Goal: Task Accomplishment & Management: Complete application form

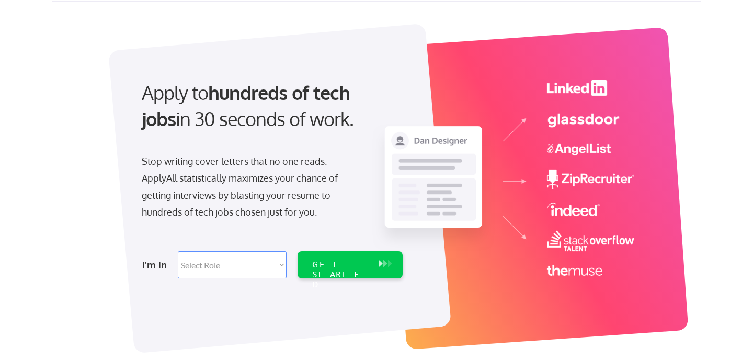
scroll to position [52, 0]
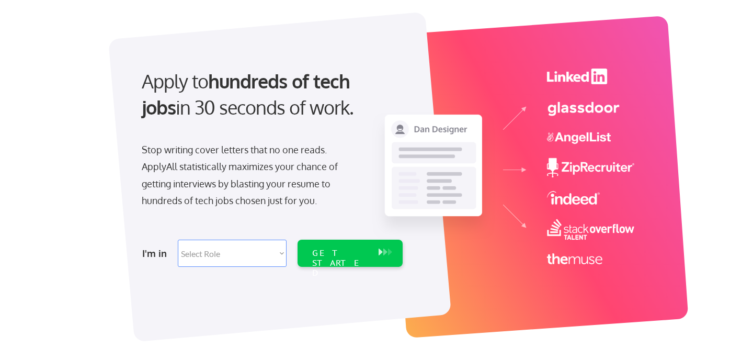
click at [273, 247] on select "Select Role Software Engineering Product Management Customer Success Sales UI/U…" at bounding box center [232, 253] width 109 height 27
select select ""technical_project_program_mgmt""
click at [345, 252] on div "GET STARTED" at bounding box center [340, 263] width 56 height 30
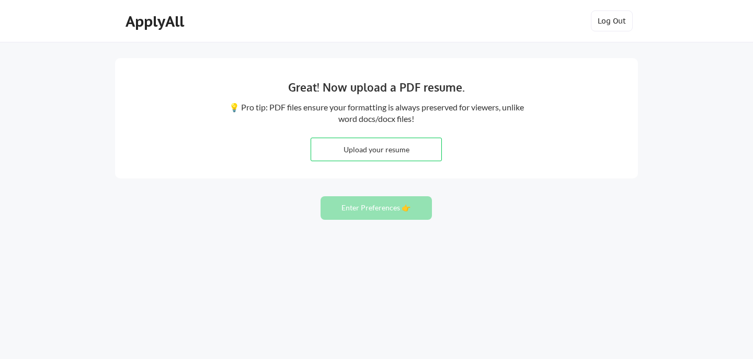
click at [365, 151] on input "file" at bounding box center [376, 149] width 130 height 22
type input "C:\fakepath\[PERSON_NAME].pdf"
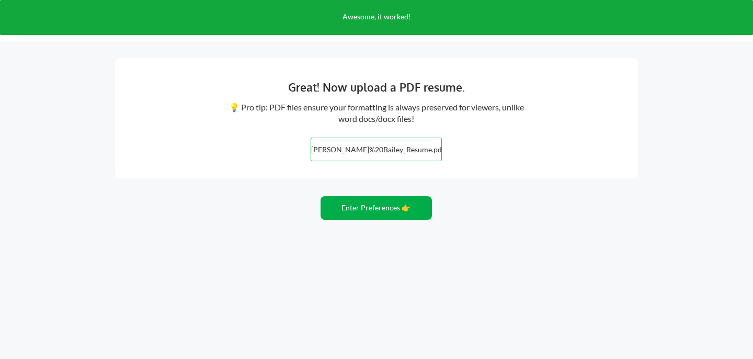
click at [383, 208] on button "Enter Preferences 👉" at bounding box center [376, 208] width 111 height 24
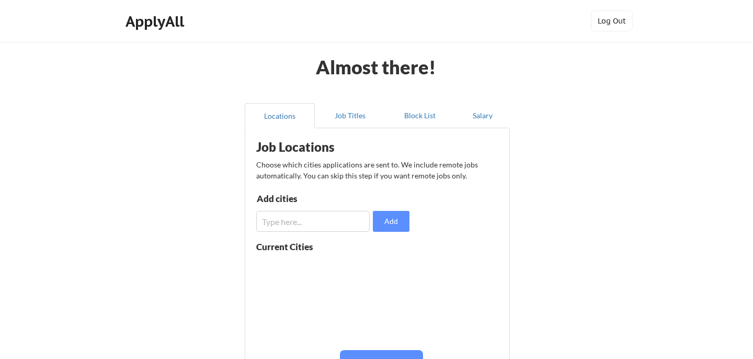
scroll to position [42, 0]
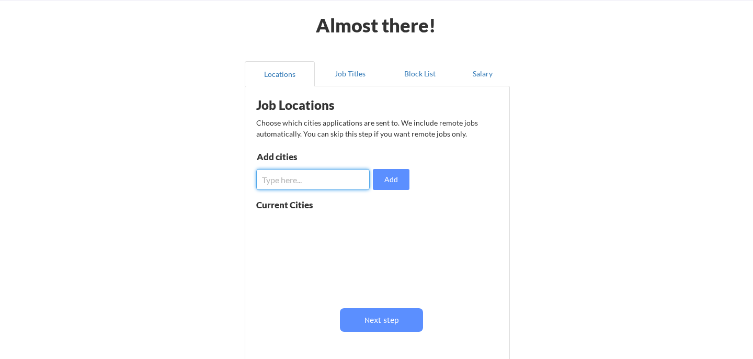
click at [347, 183] on input "input" at bounding box center [313, 179] width 114 height 21
type input "[GEOGRAPHIC_DATA]"
click at [392, 179] on button "Add" at bounding box center [391, 179] width 37 height 21
click at [333, 176] on input "input" at bounding box center [313, 179] width 114 height 21
type input "asheville"
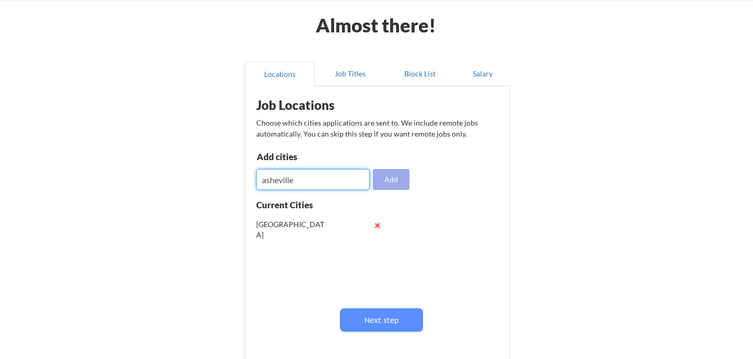
click at [396, 179] on button "Add" at bounding box center [391, 179] width 37 height 21
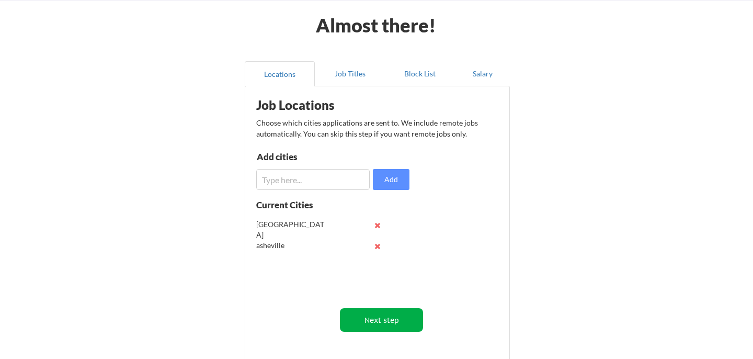
click at [380, 330] on button "Next step" at bounding box center [381, 320] width 83 height 24
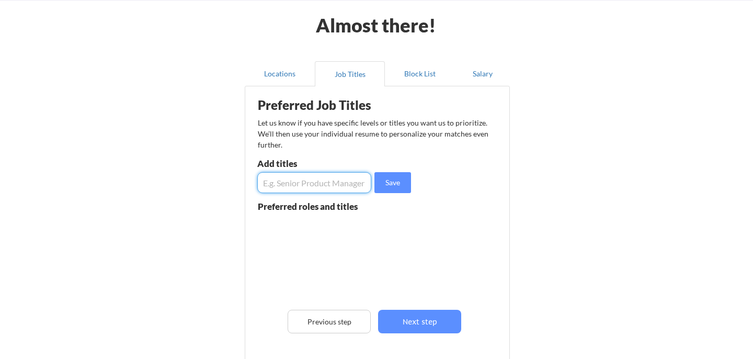
click at [329, 191] on input "input" at bounding box center [314, 182] width 114 height 21
type input "Senior Project Manager"
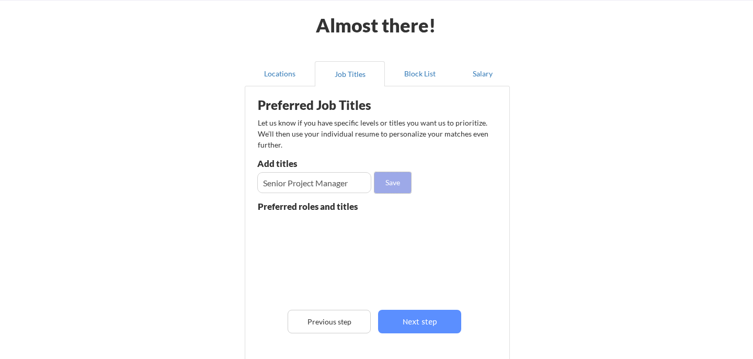
click at [401, 183] on button "Save" at bounding box center [393, 182] width 37 height 21
click at [343, 182] on input "input" at bounding box center [314, 182] width 114 height 21
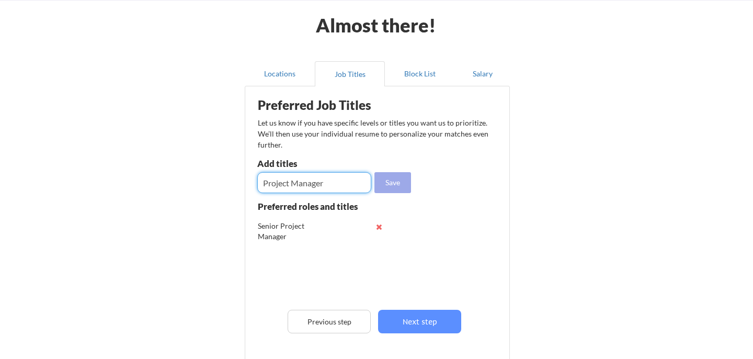
type input "Project Manager"
click at [408, 180] on button "Save" at bounding box center [393, 182] width 37 height 21
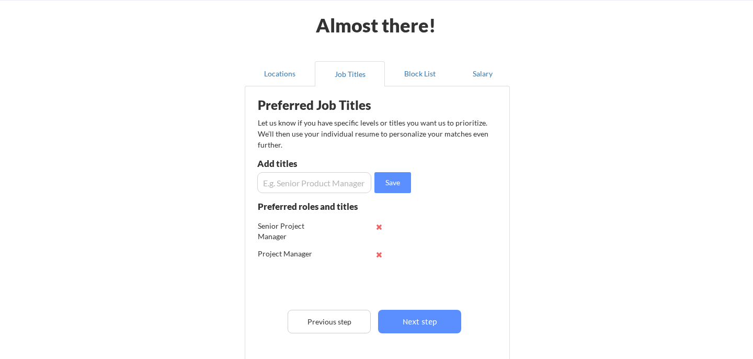
click at [319, 180] on input "input" at bounding box center [314, 182] width 114 height 21
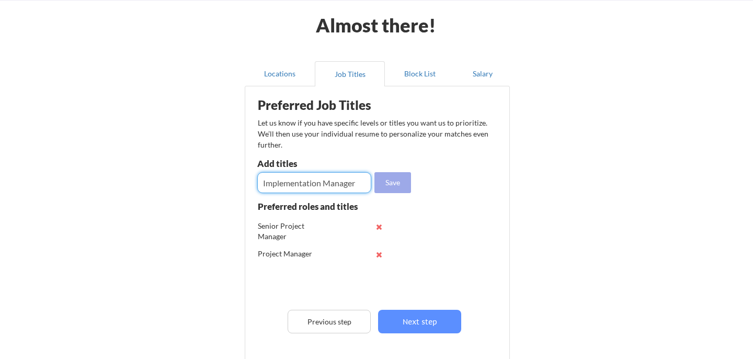
type input "Implementation Manager"
click at [386, 183] on button "Save" at bounding box center [393, 182] width 37 height 21
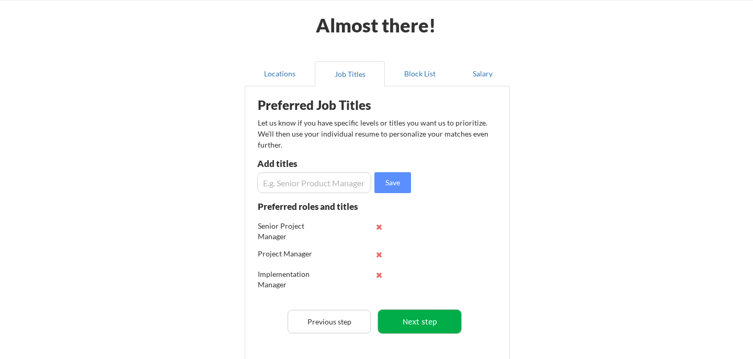
click at [433, 321] on button "Next step" at bounding box center [419, 322] width 83 height 24
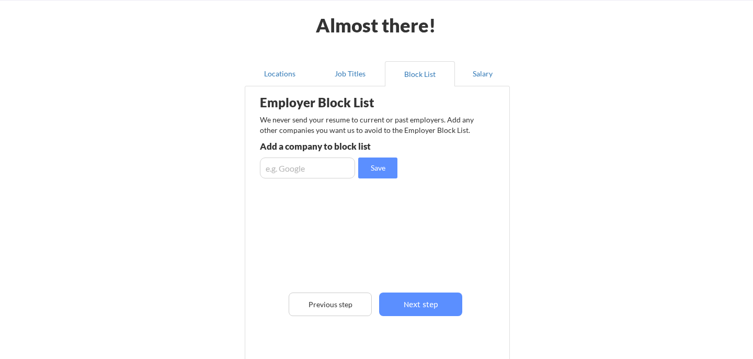
click at [292, 168] on input "input" at bounding box center [307, 167] width 95 height 21
type input "Acoustic"
click at [371, 171] on button "Save" at bounding box center [377, 167] width 39 height 21
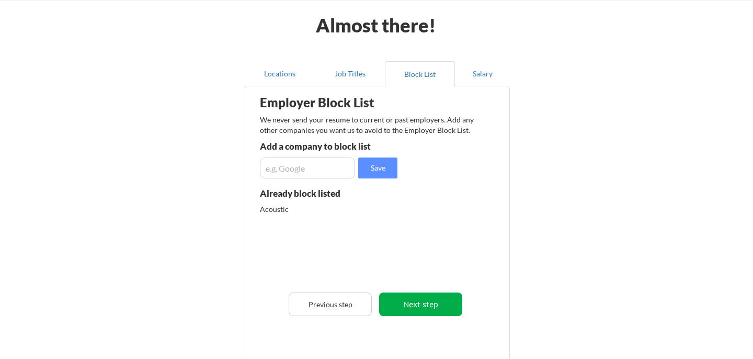
click at [424, 308] on button "Next step" at bounding box center [420, 304] width 83 height 24
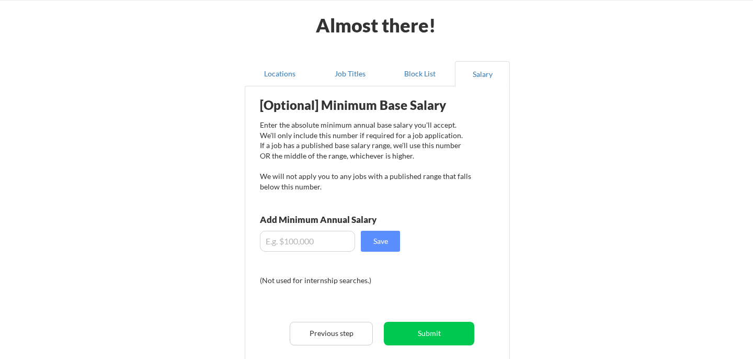
click at [297, 242] on input "input" at bounding box center [307, 241] width 95 height 21
type input "$110,000"
click at [389, 244] on button "Save" at bounding box center [380, 241] width 39 height 21
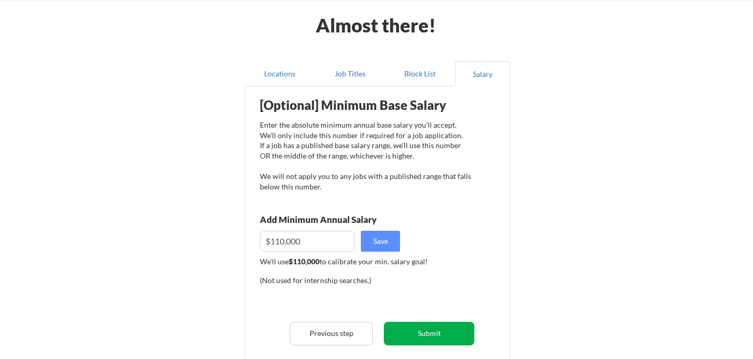
click at [425, 336] on button "Submit" at bounding box center [429, 334] width 90 height 24
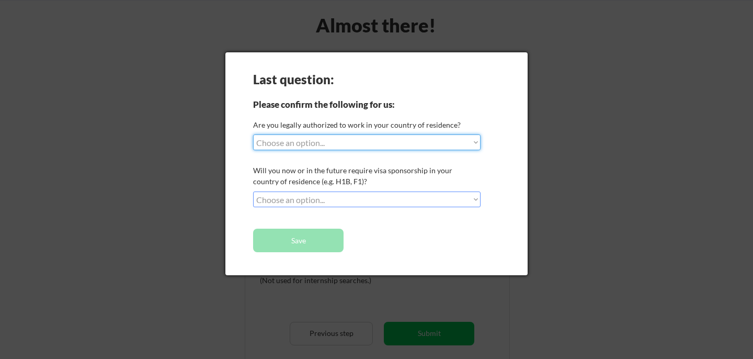
click at [456, 149] on select "Choose an option... Yes, I am a [DEMOGRAPHIC_DATA] Citizen Yes, I am a [DEMOGRA…" at bounding box center [367, 142] width 228 height 16
select select ""yes__i_am_a_[DEMOGRAPHIC_DATA]""
click at [473, 200] on select "Choose an option... No, I will not need sponsorship Yes, I will need sponsorship" at bounding box center [367, 199] width 228 height 16
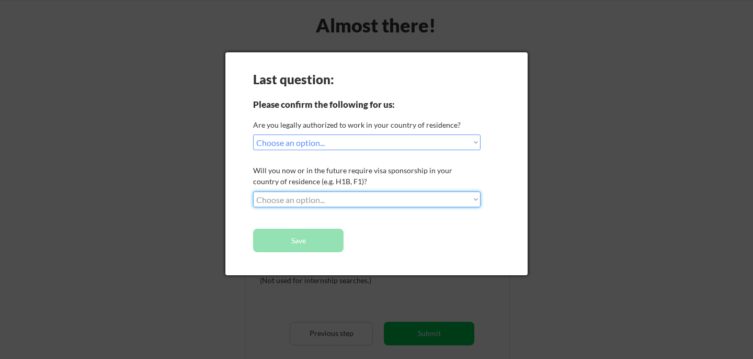
select select ""no__i_will_not_need_sponsorship""
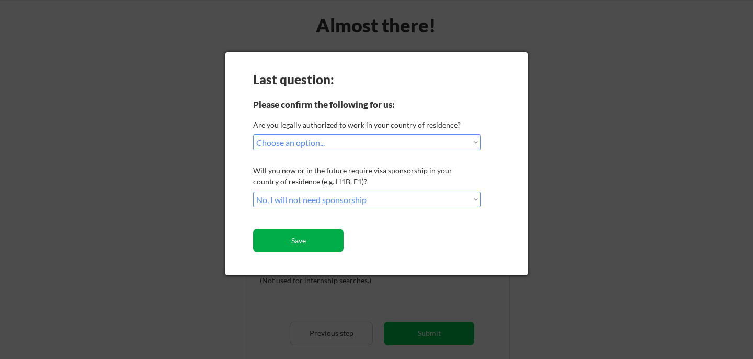
click at [319, 239] on button "Save" at bounding box center [298, 241] width 90 height 24
